Goal: Check status: Check status

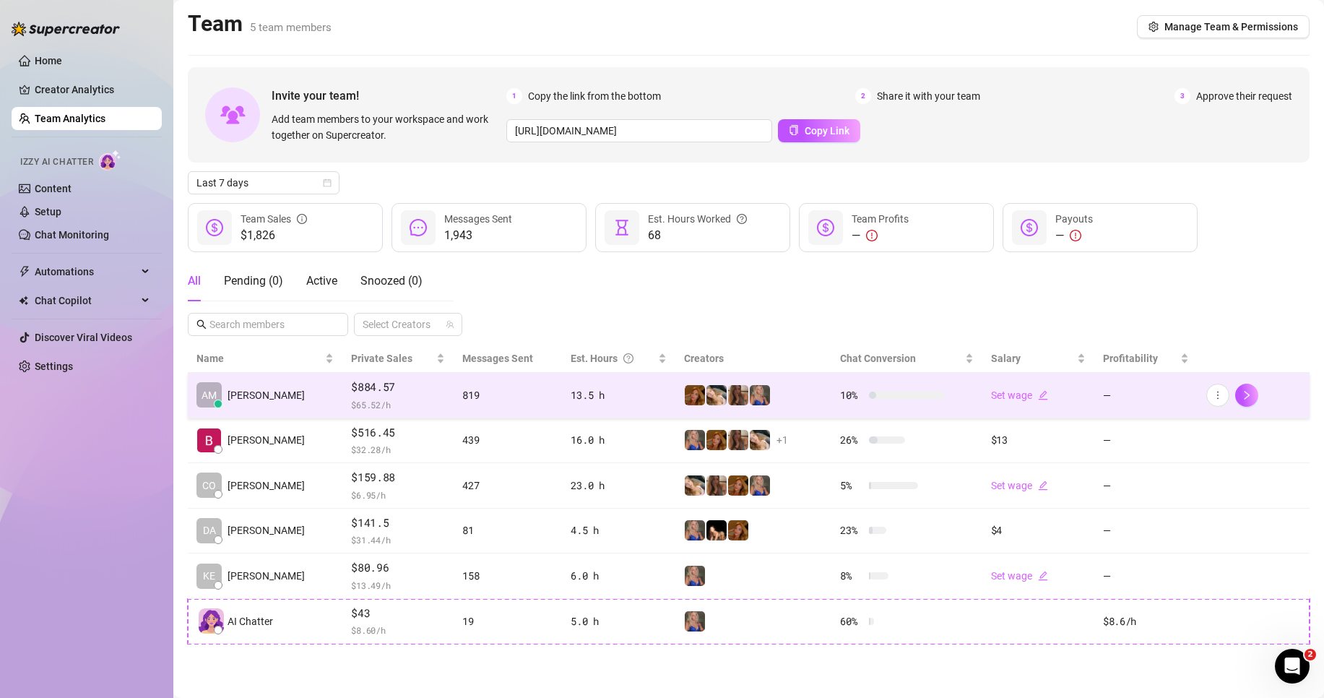
click at [454, 401] on td "819" at bounding box center [508, 395] width 108 height 45
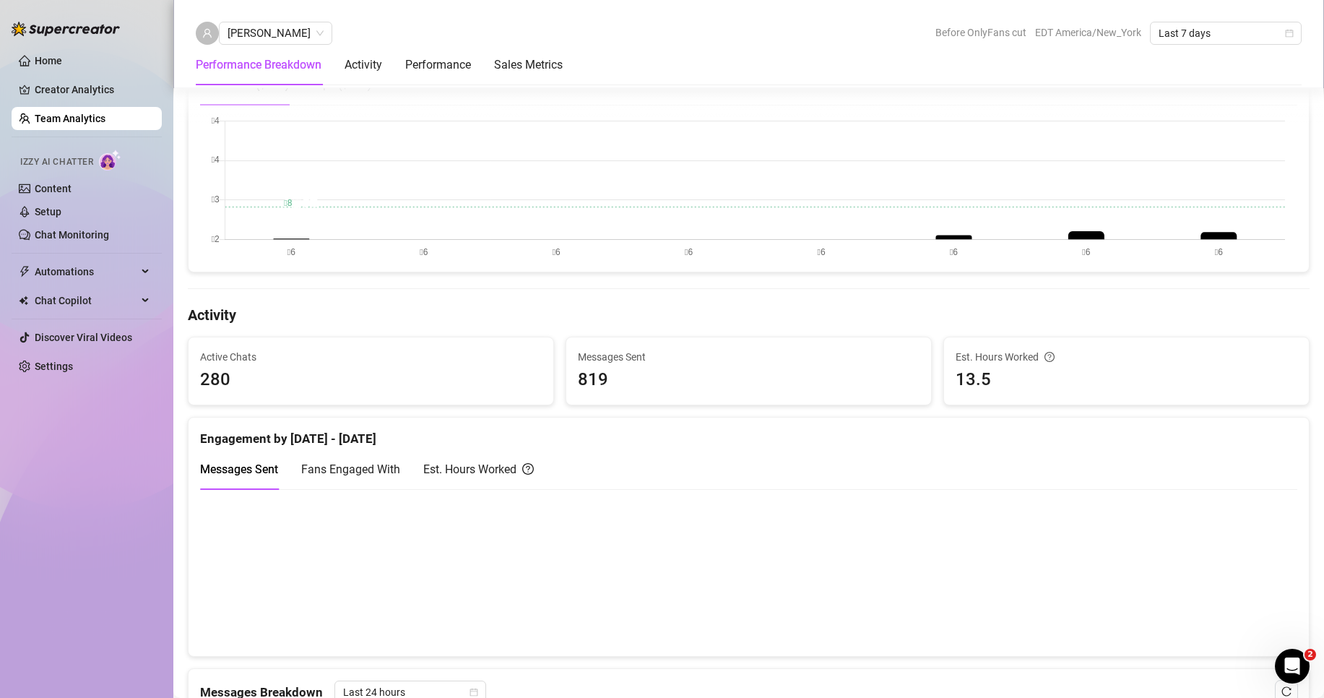
scroll to position [578, 0]
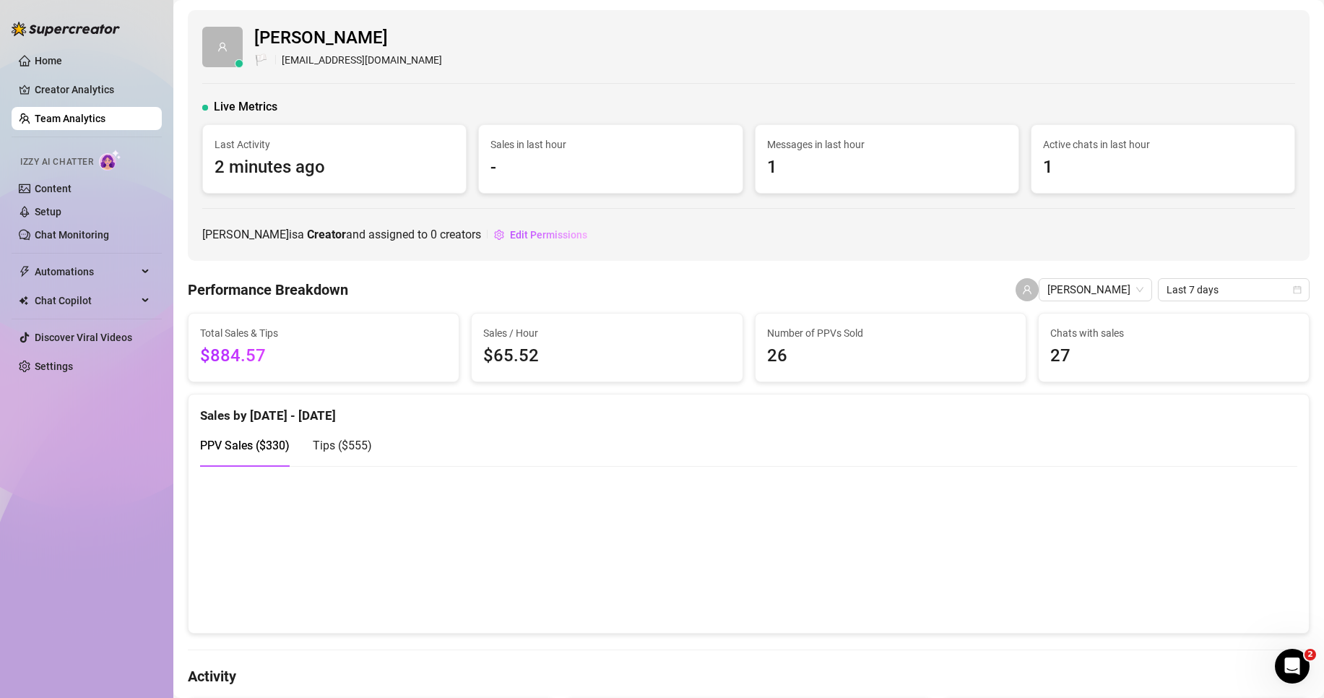
scroll to position [289, 0]
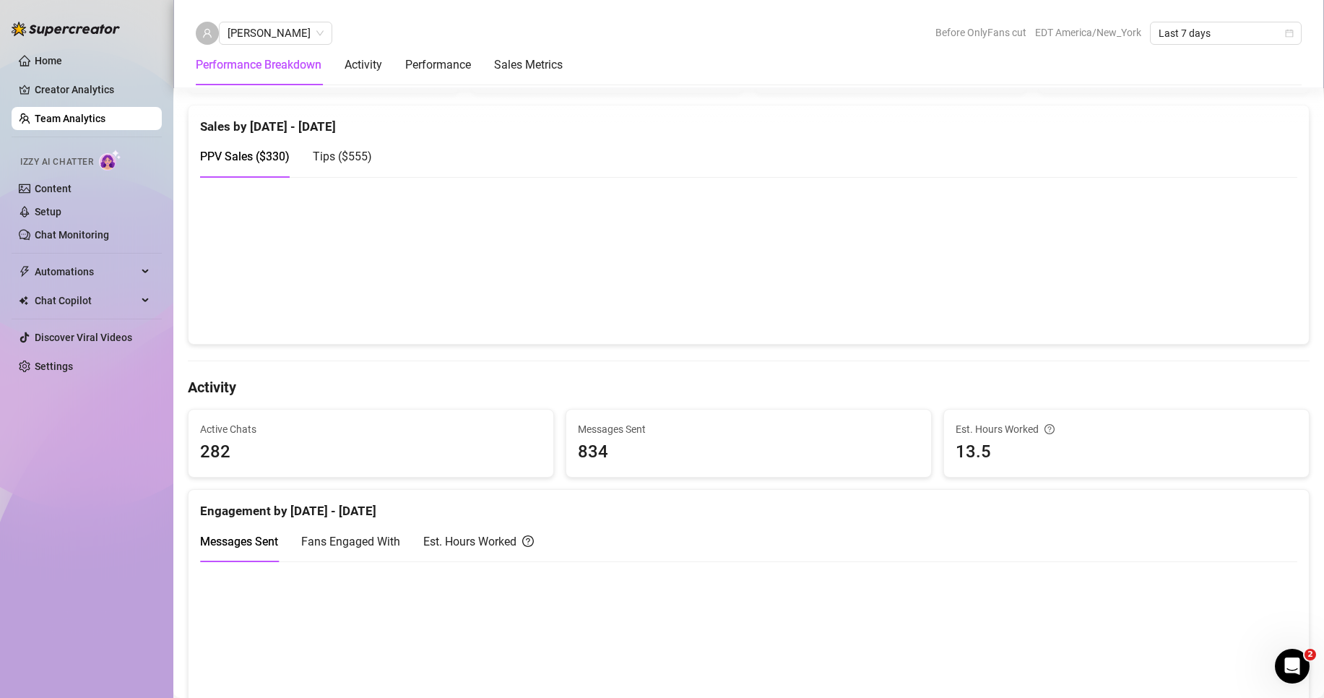
click at [337, 162] on span "Tips ( $555 )" at bounding box center [342, 156] width 59 height 14
click at [274, 165] on div "PPV Sales ( $330 )" at bounding box center [245, 156] width 90 height 18
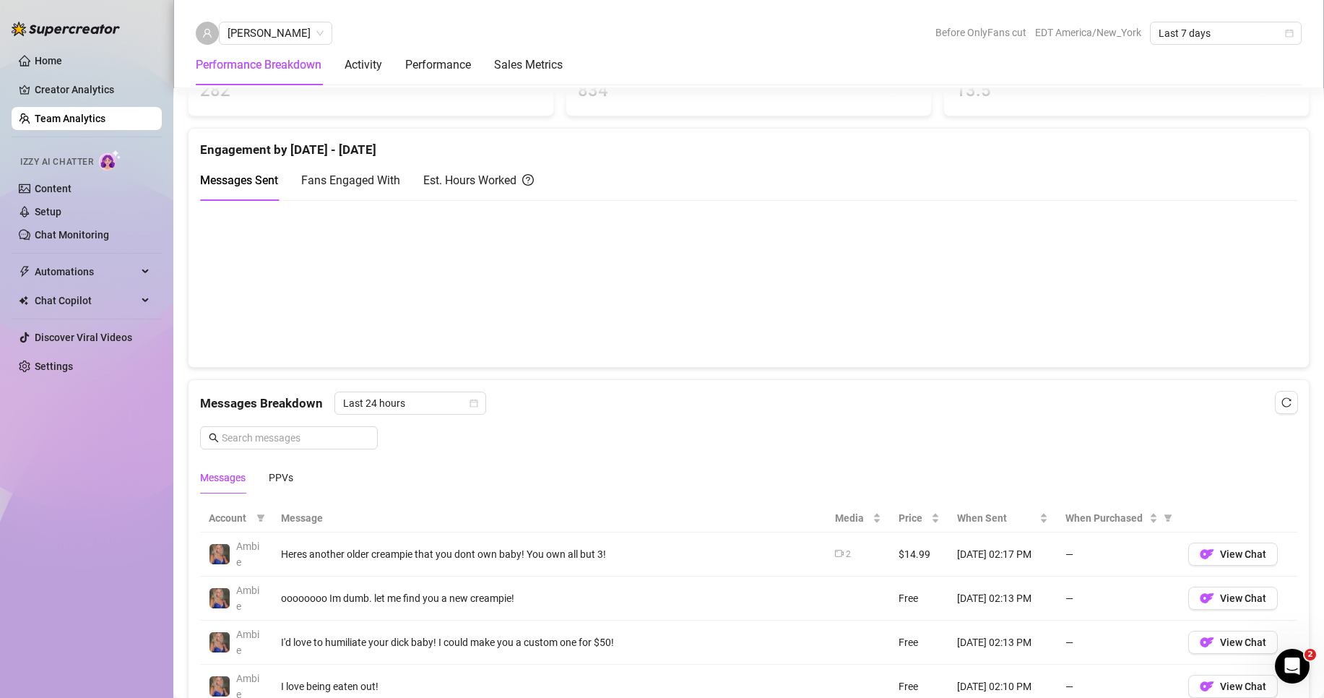
scroll to position [722, 0]
